Goal: Task Accomplishment & Management: Complete application form

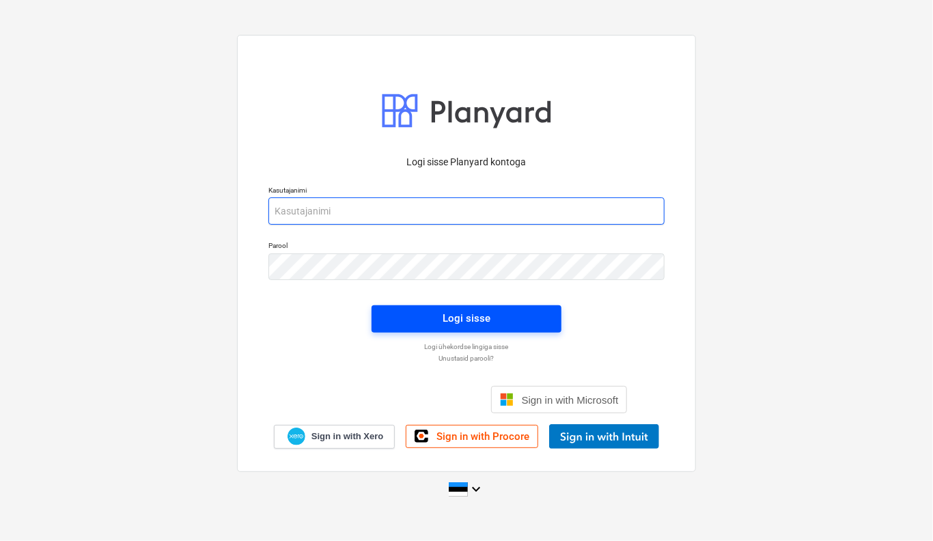
type input "[EMAIL_ADDRESS][DOMAIN_NAME]"
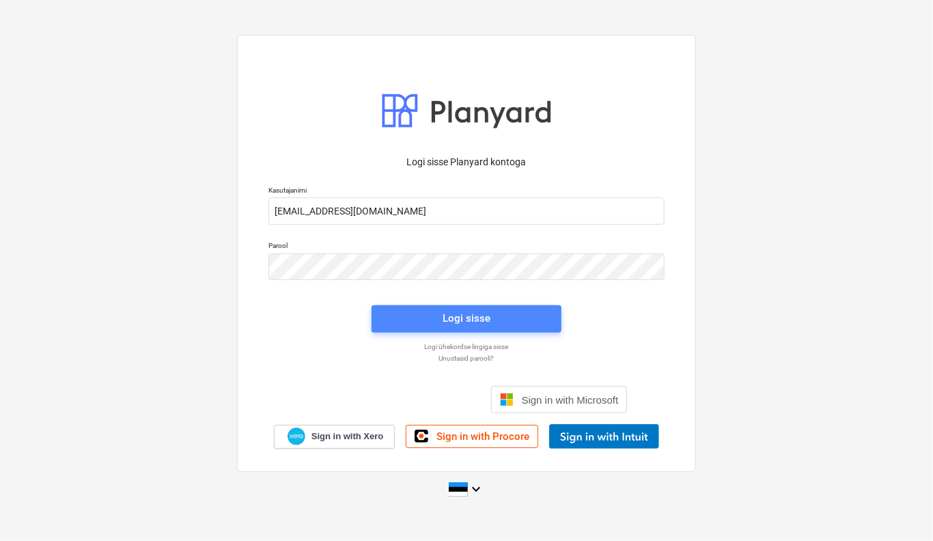
click at [537, 322] on span "Logi sisse" at bounding box center [466, 318] width 157 height 18
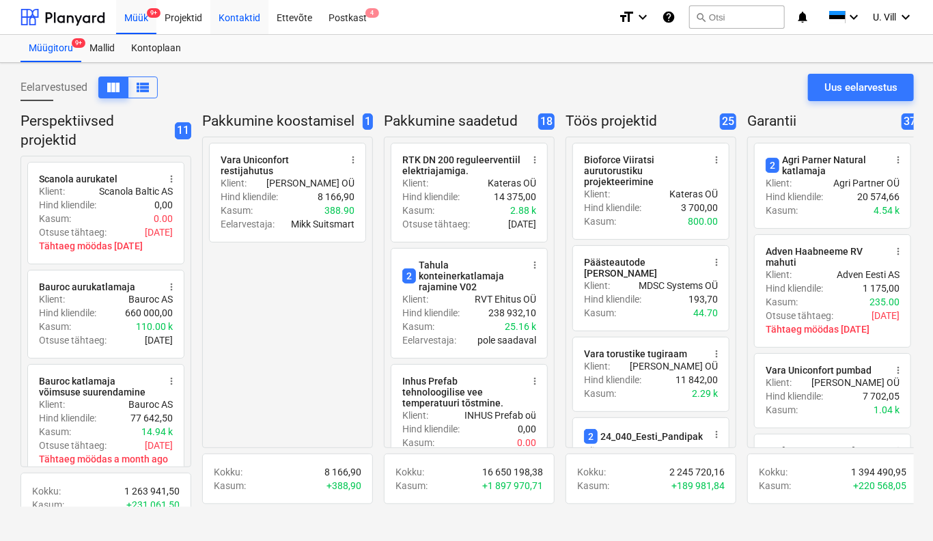
click at [255, 20] on div "Kontaktid" at bounding box center [239, 16] width 58 height 35
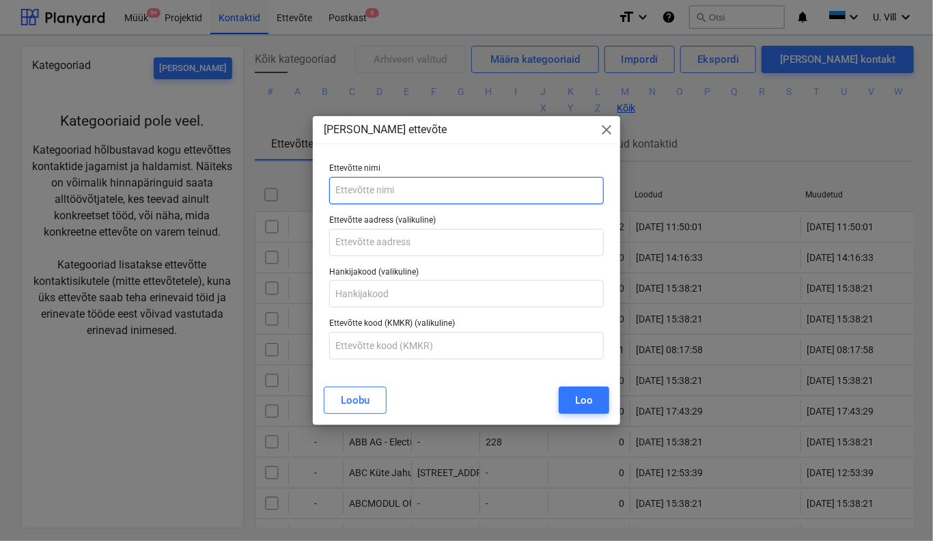
click at [412, 193] on input "text" at bounding box center [466, 190] width 275 height 27
click at [412, 191] on input "text" at bounding box center [466, 190] width 275 height 27
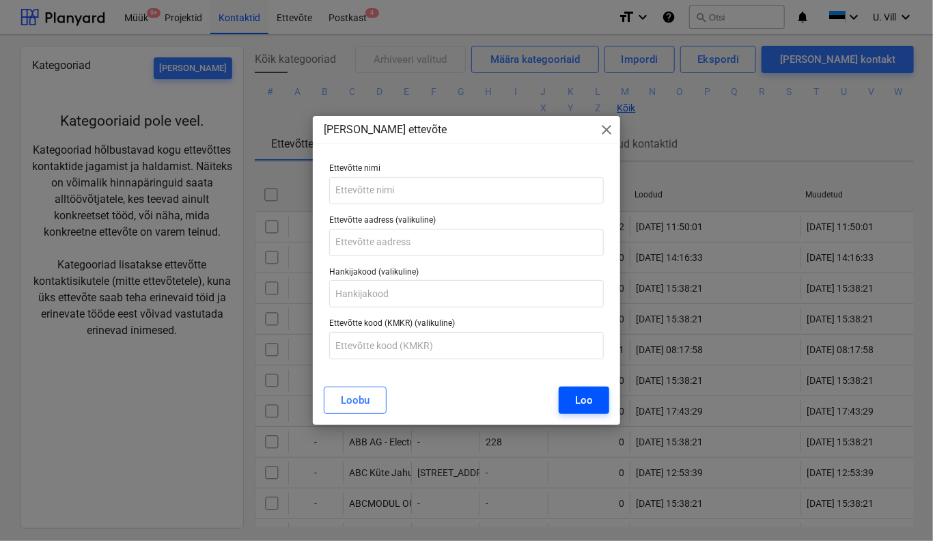
click at [590, 406] on div "[PERSON_NAME]" at bounding box center [466, 400] width 285 height 27
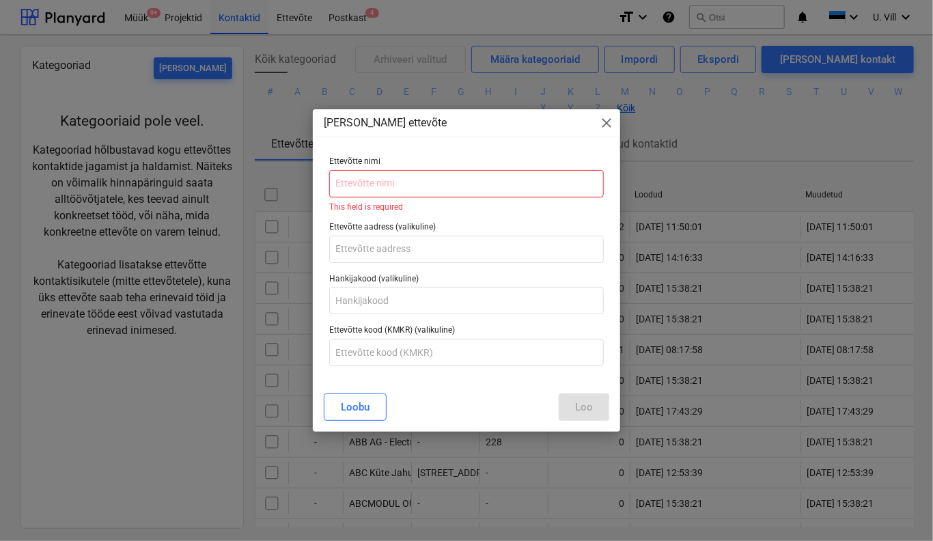
click at [430, 184] on input "text" at bounding box center [466, 183] width 275 height 27
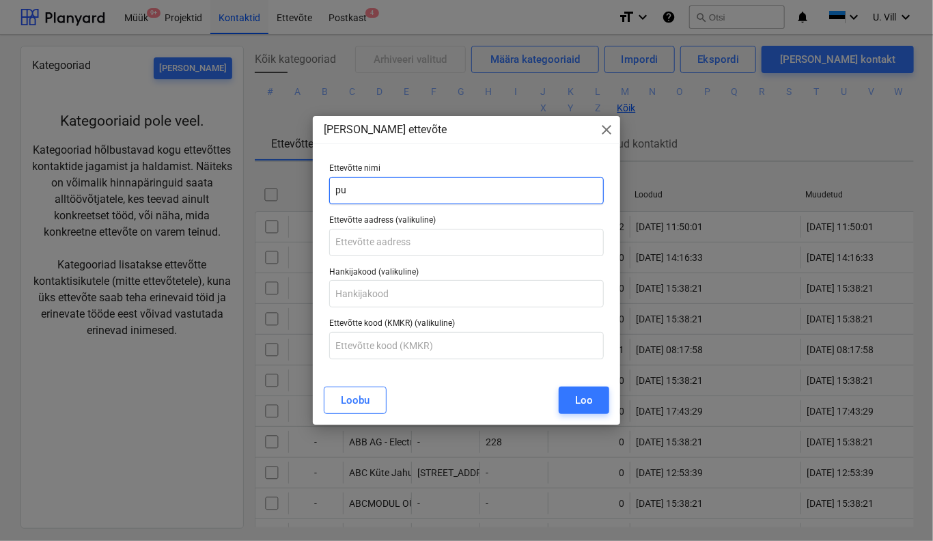
type input "p"
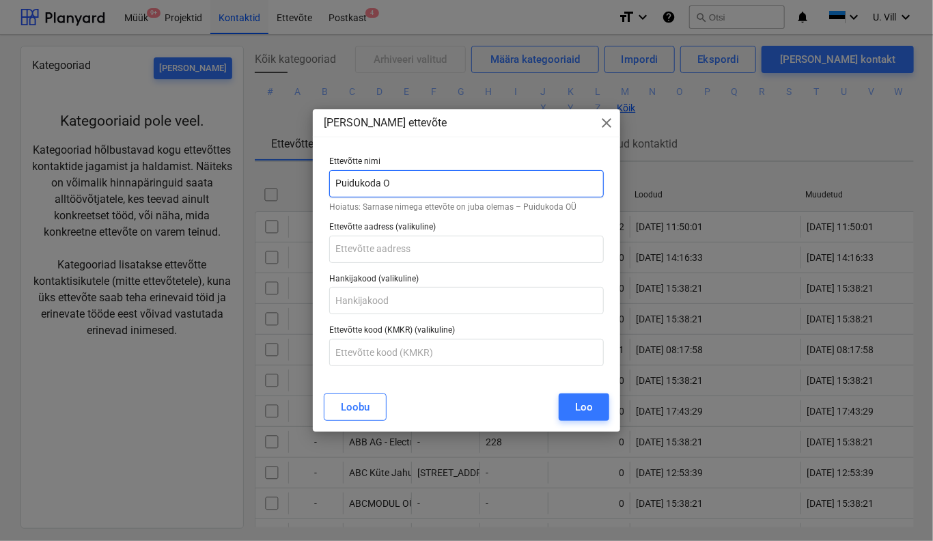
type input "Puidukoda OÜ"
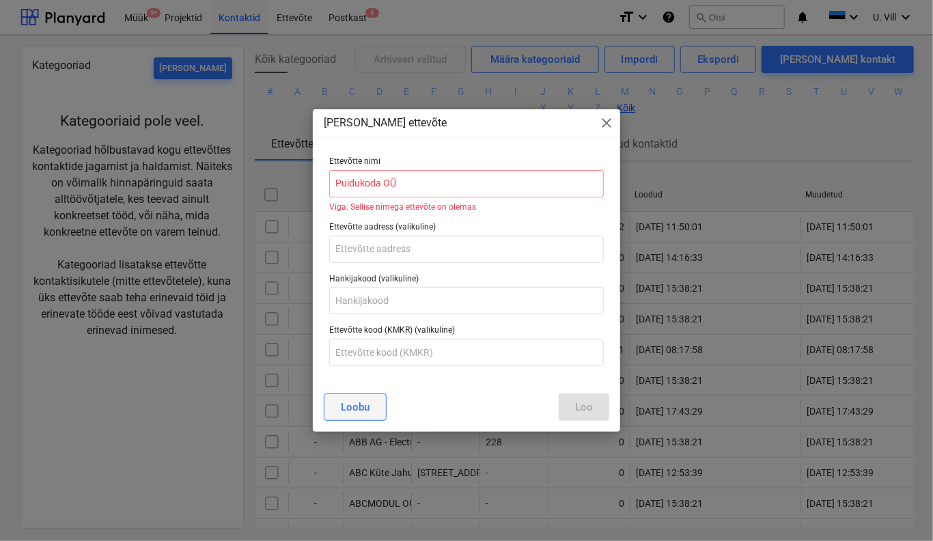
click at [374, 409] on button "Loobu" at bounding box center [355, 406] width 63 height 27
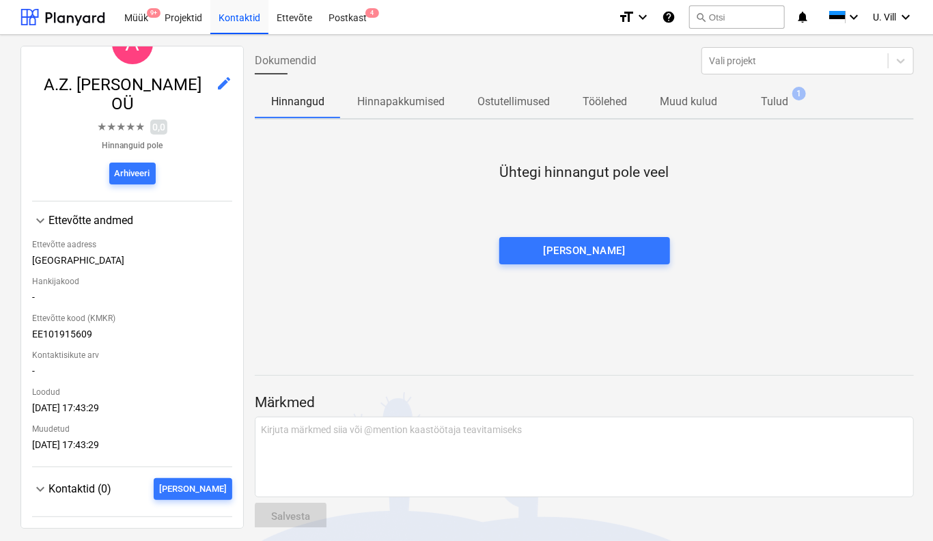
scroll to position [102, 0]
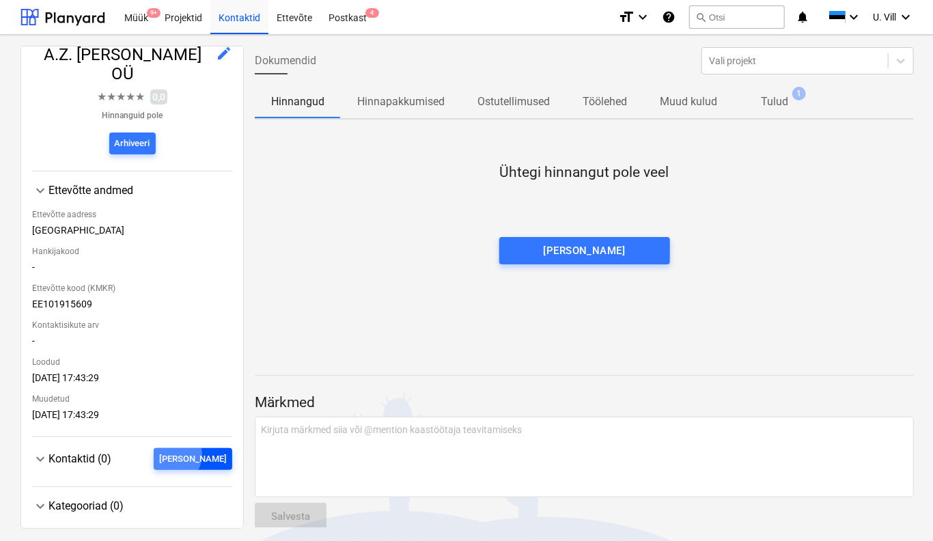
click at [201, 451] on div "[PERSON_NAME]" at bounding box center [193, 459] width 68 height 16
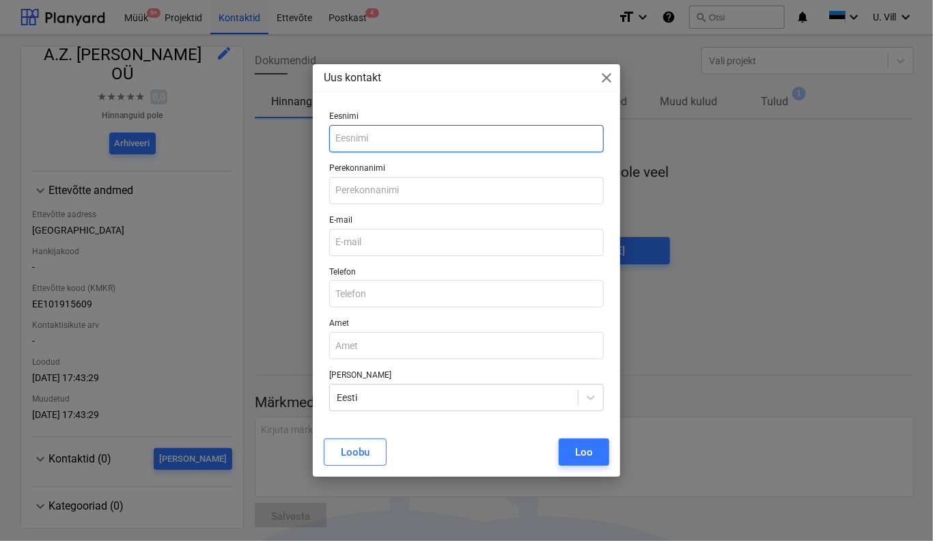
click at [380, 144] on input "text" at bounding box center [466, 138] width 275 height 27
click at [794, 316] on div "Uus kontakt close Eesnimi Perekonnanimi E-mail Telefon Amet [PERSON_NAME] Eesti…" at bounding box center [466, 270] width 933 height 541
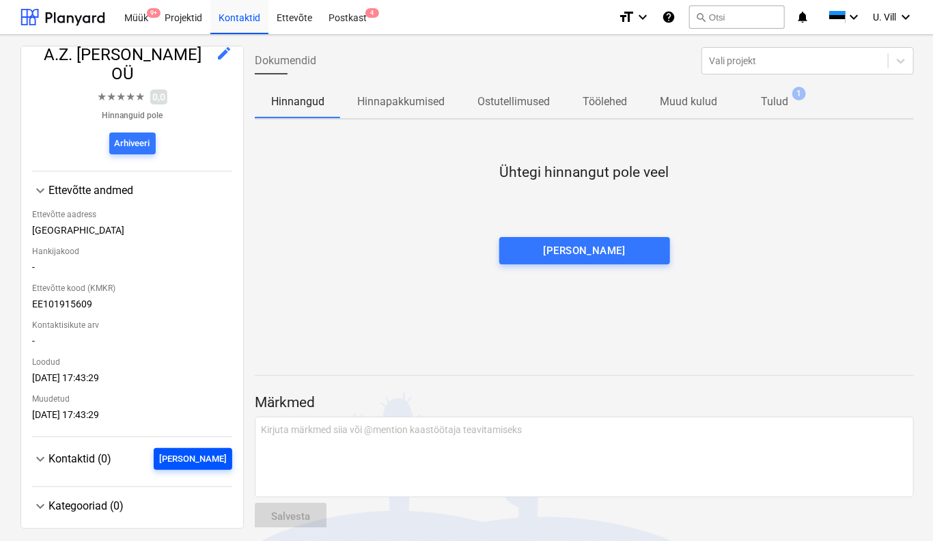
click at [219, 451] on div "[PERSON_NAME]" at bounding box center [193, 459] width 68 height 16
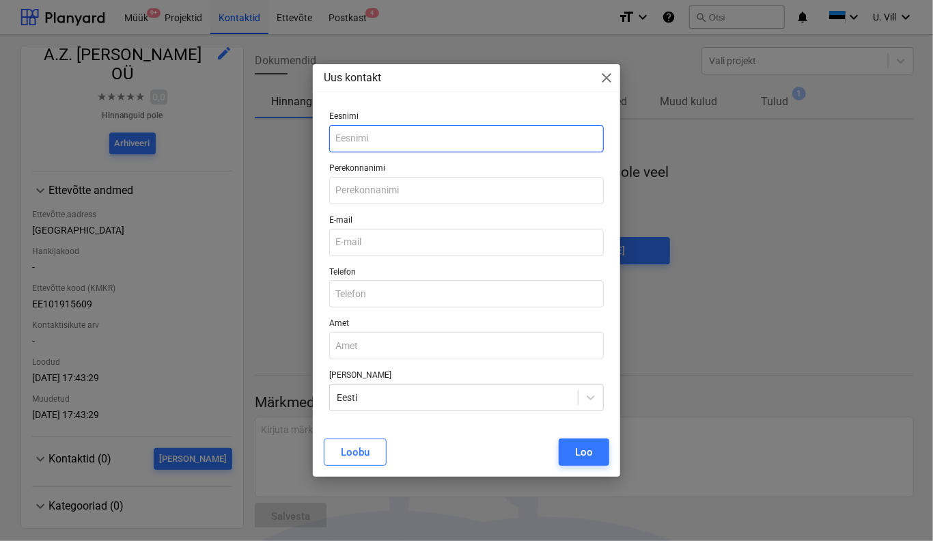
click at [393, 142] on input "text" at bounding box center [466, 138] width 275 height 27
type input "Leho"
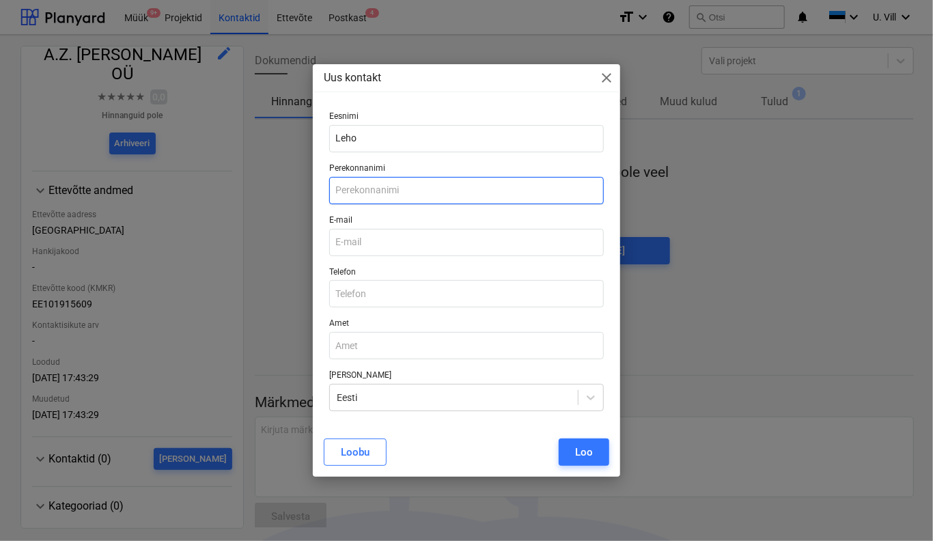
click at [424, 188] on input "text" at bounding box center [466, 190] width 275 height 27
type input "Lainoja"
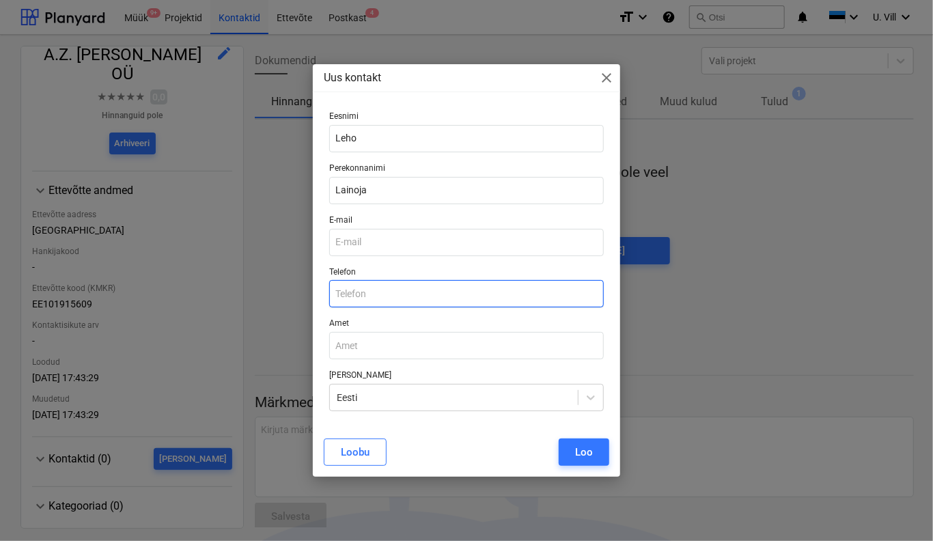
click at [397, 284] on input "text" at bounding box center [466, 293] width 275 height 27
paste input "5032244"
type input "5032244"
click at [784, 305] on div "Uus kontakt close Eesnimi Leho Perekonnanimi Lainoja E-mail Telefon [PHONE_NUMB…" at bounding box center [466, 270] width 933 height 541
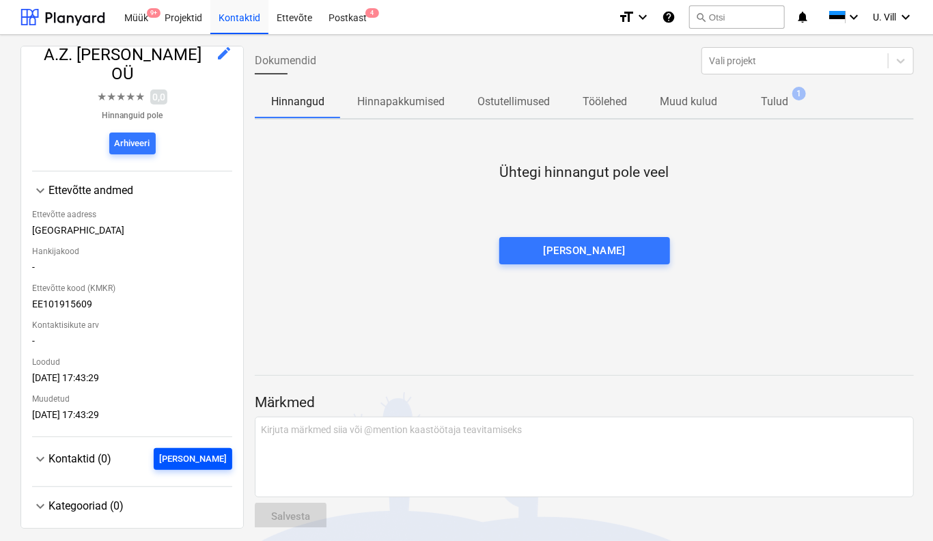
click at [219, 451] on div "[PERSON_NAME]" at bounding box center [193, 459] width 68 height 16
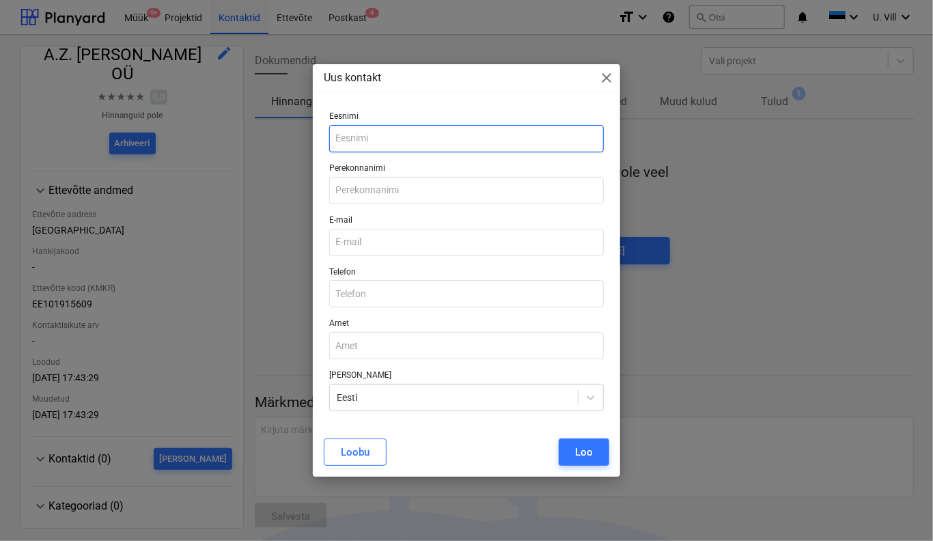
click at [406, 139] on input "text" at bounding box center [466, 138] width 275 height 27
type input "Leho"
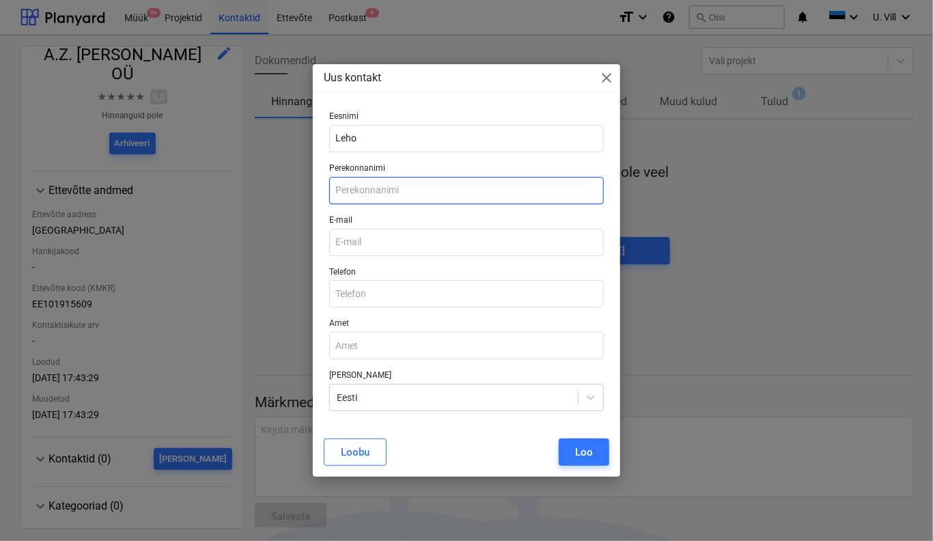
click at [415, 189] on input "text" at bounding box center [466, 190] width 275 height 27
type input "Lainoja"
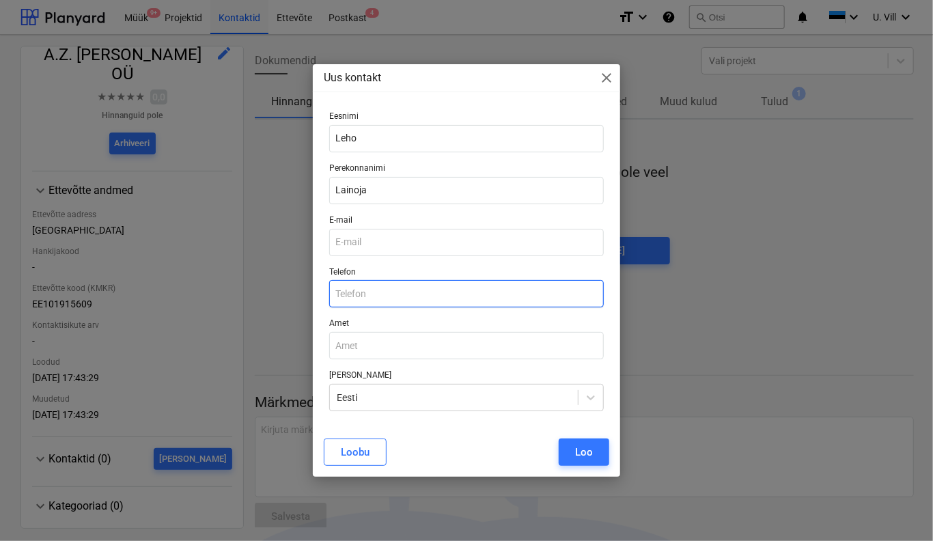
click at [391, 297] on input "text" at bounding box center [466, 293] width 275 height 27
paste input "5032244"
type input "5032244"
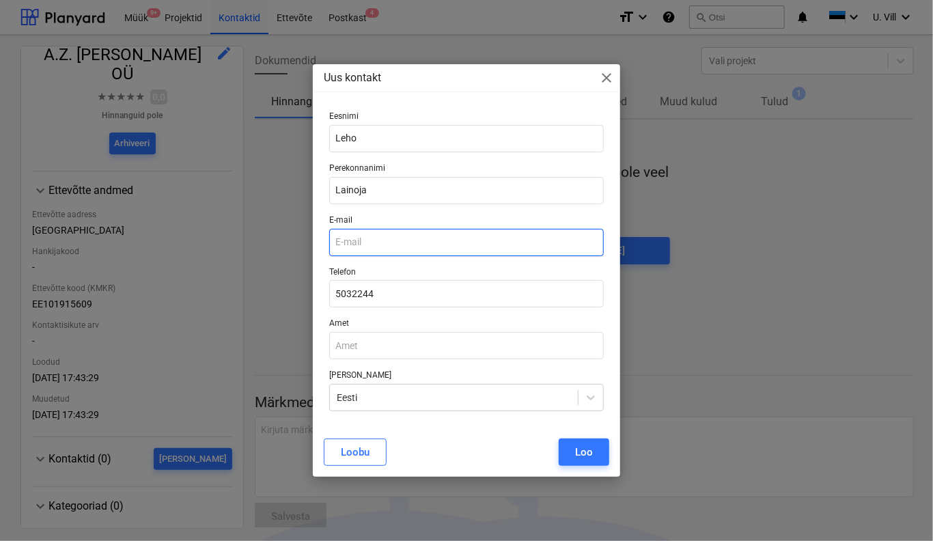
click at [383, 245] on input "email" at bounding box center [466, 242] width 275 height 27
type input "l"
click at [388, 247] on input "email" at bounding box center [466, 242] width 275 height 27
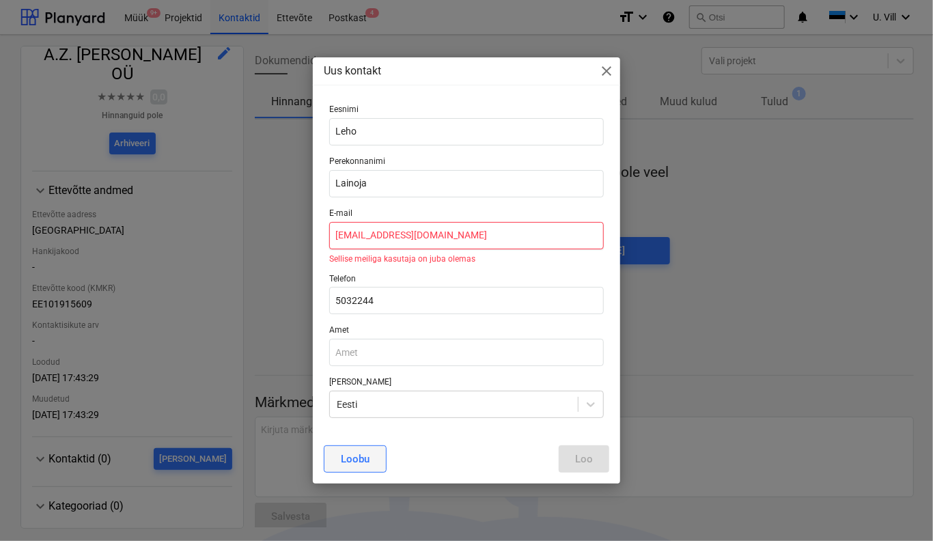
type input "[EMAIL_ADDRESS][DOMAIN_NAME]"
click at [377, 460] on button "Loobu" at bounding box center [355, 458] width 63 height 27
